Goal: Task Accomplishment & Management: Use online tool/utility

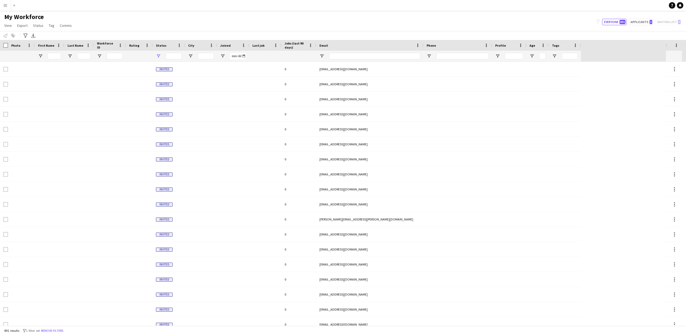
type input "**********"
click at [6, 6] on app-icon "Menu" at bounding box center [5, 5] width 4 height 4
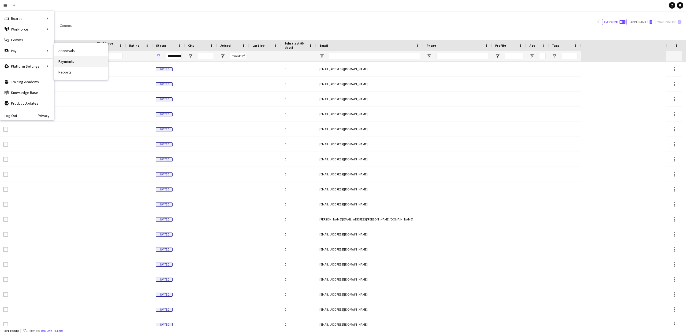
click at [66, 62] on link "Payments" at bounding box center [81, 61] width 54 height 11
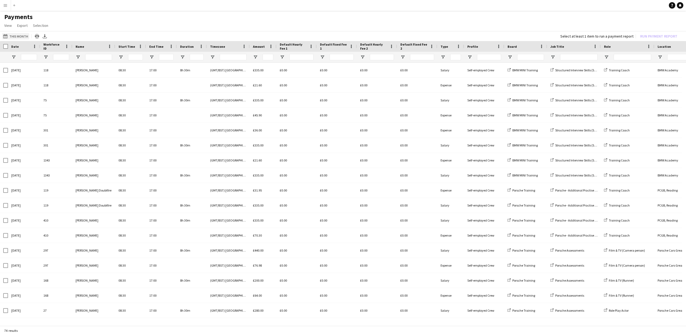
click at [6, 37] on app-icon "This Month" at bounding box center [6, 36] width 6 height 4
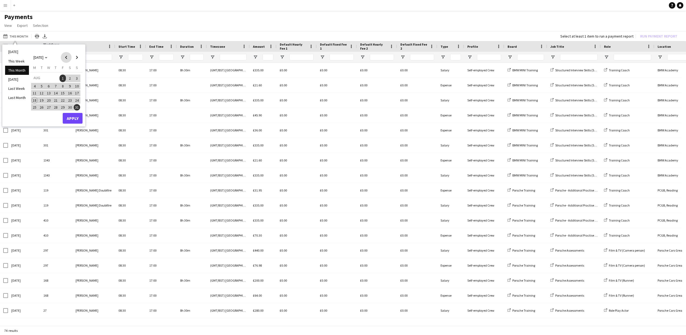
click at [65, 57] on span "Previous month" at bounding box center [66, 57] width 11 height 11
click at [42, 86] on span "1" at bounding box center [42, 84] width 6 height 6
click at [57, 112] on span "31" at bounding box center [56, 113] width 6 height 6
click at [76, 125] on button "Apply" at bounding box center [73, 123] width 20 height 11
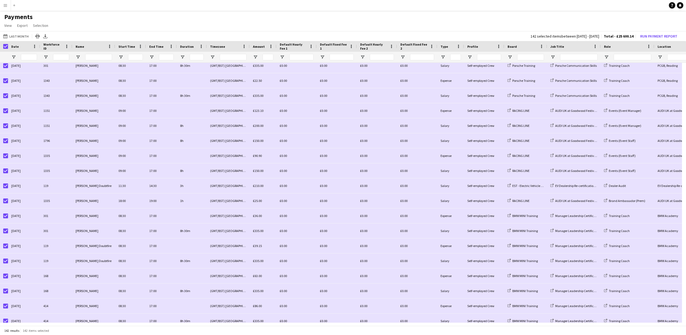
click at [6, 6] on app-icon "Menu" at bounding box center [5, 5] width 4 height 4
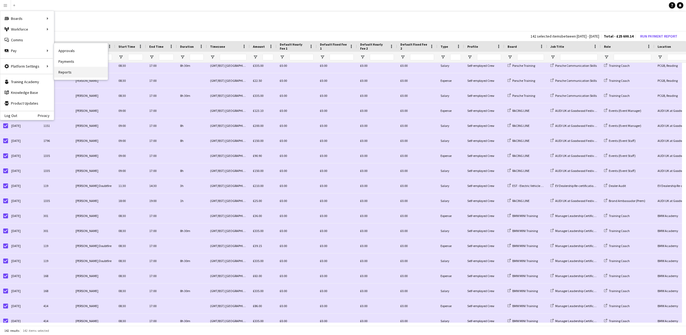
click at [65, 75] on link "Reports" at bounding box center [81, 72] width 54 height 11
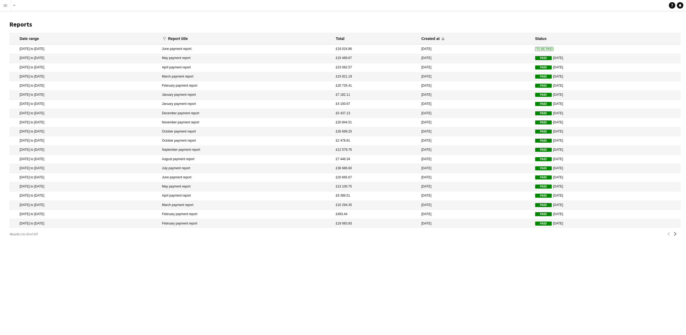
click at [535, 49] on span "To Be Paid" at bounding box center [544, 49] width 18 height 4
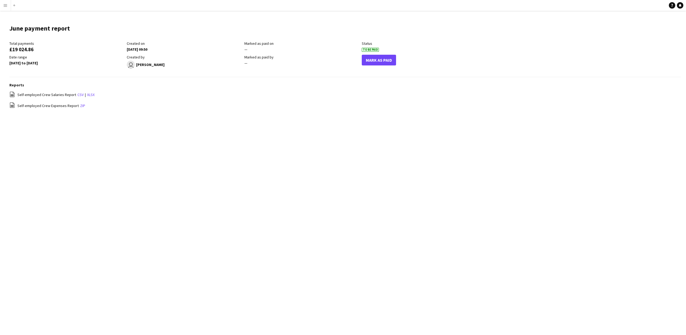
click at [392, 61] on button "Mark As Paid" at bounding box center [379, 60] width 34 height 11
click at [5, 6] on app-icon "Menu" at bounding box center [5, 5] width 4 height 4
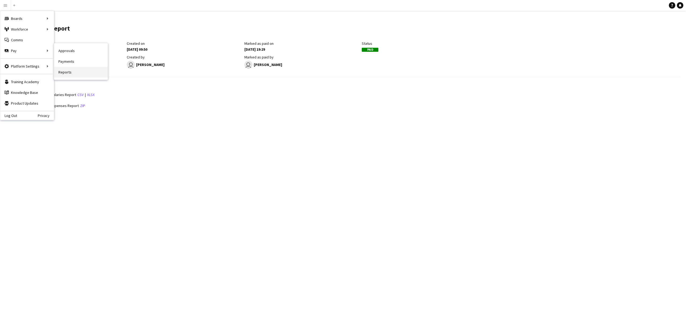
click at [64, 70] on link "Reports" at bounding box center [81, 72] width 54 height 11
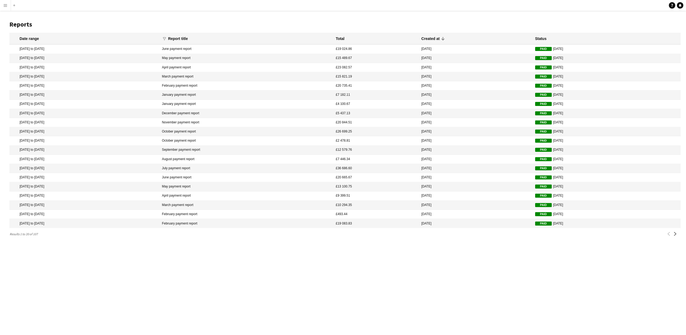
click at [359, 168] on mat-cell "£36 686.60" at bounding box center [376, 168] width 86 height 9
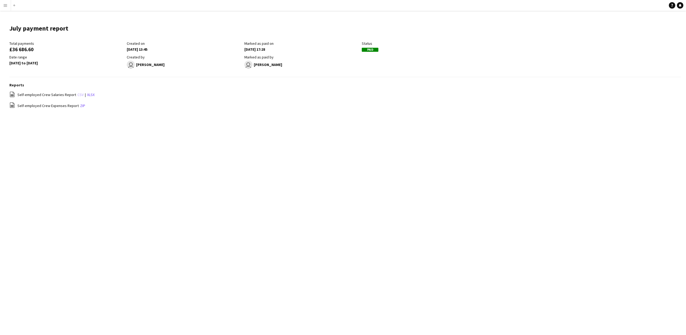
click at [77, 94] on link "csv" at bounding box center [80, 94] width 6 height 5
